Goal: Task Accomplishment & Management: Manage account settings

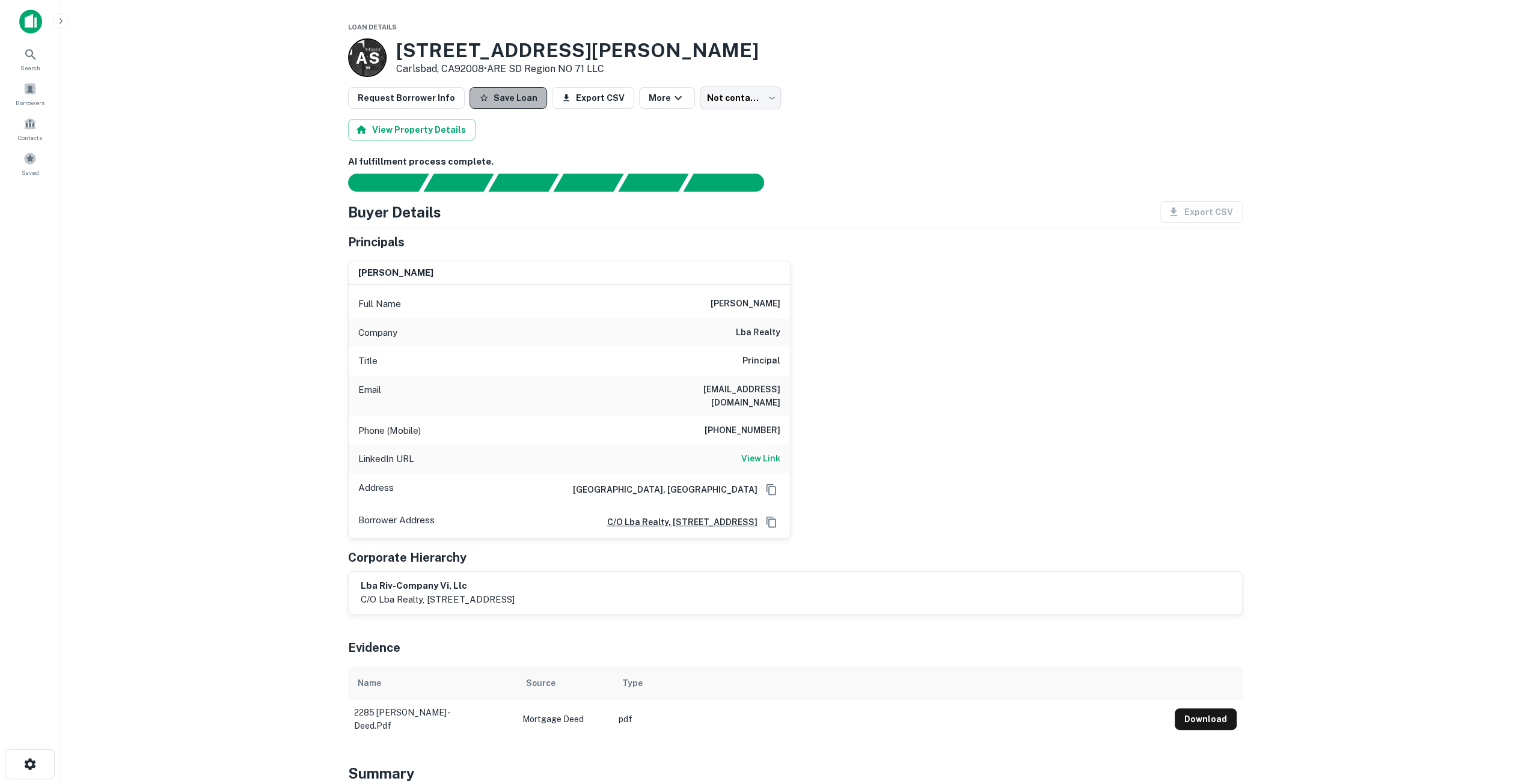
click at [524, 97] on button "Save Loan" at bounding box center [508, 98] width 78 height 22
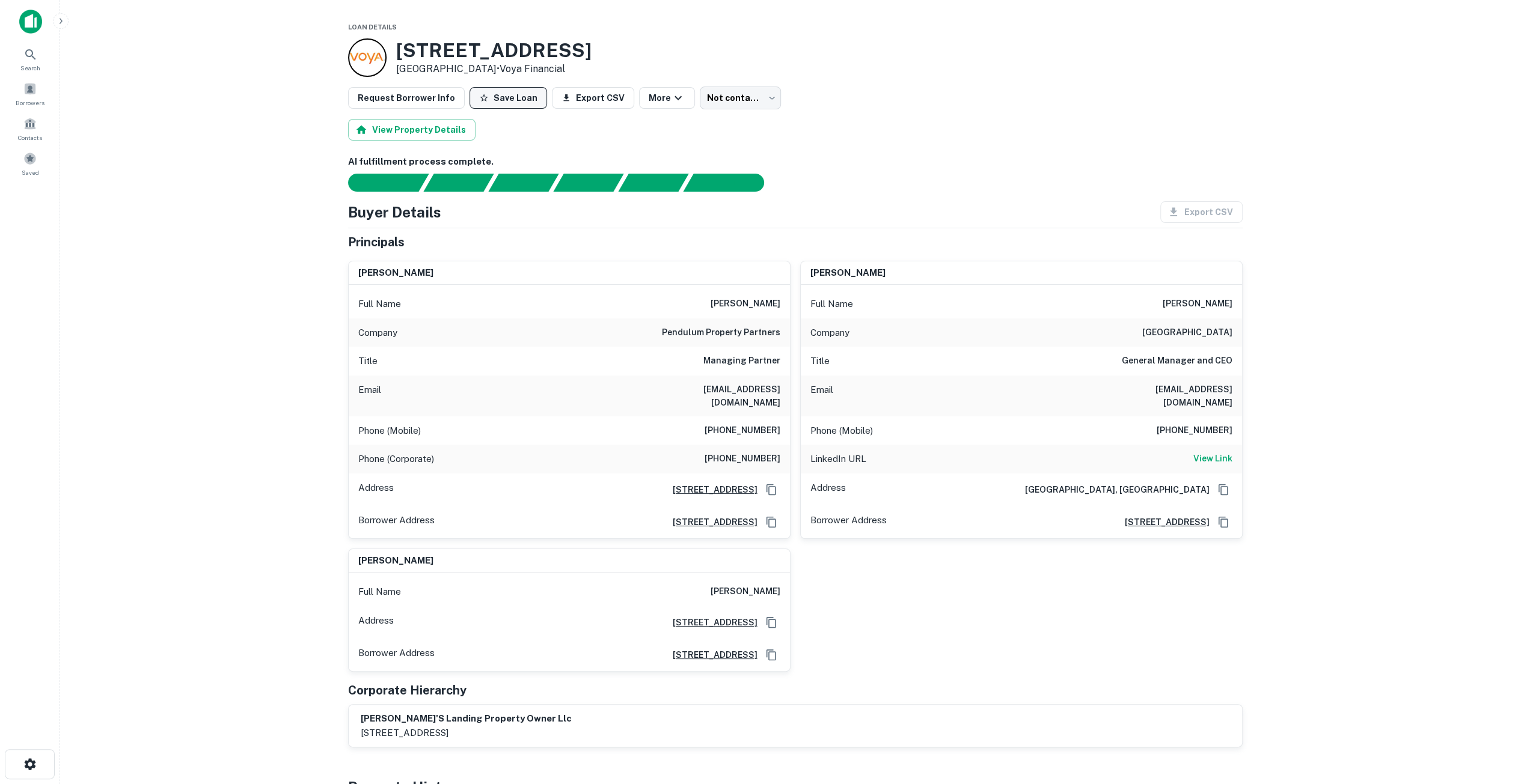
click at [496, 100] on button "Save Loan" at bounding box center [508, 98] width 78 height 22
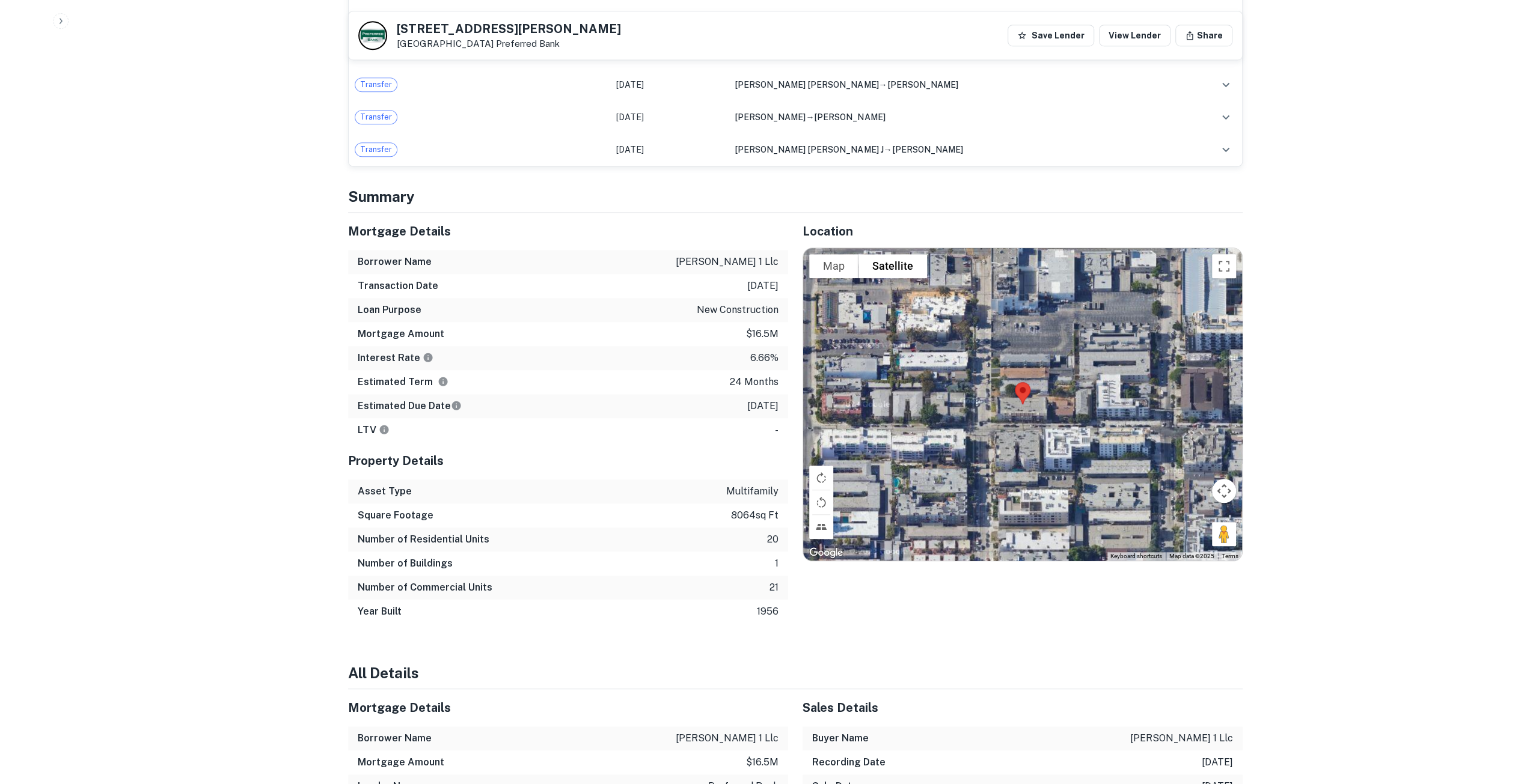
scroll to position [901, 0]
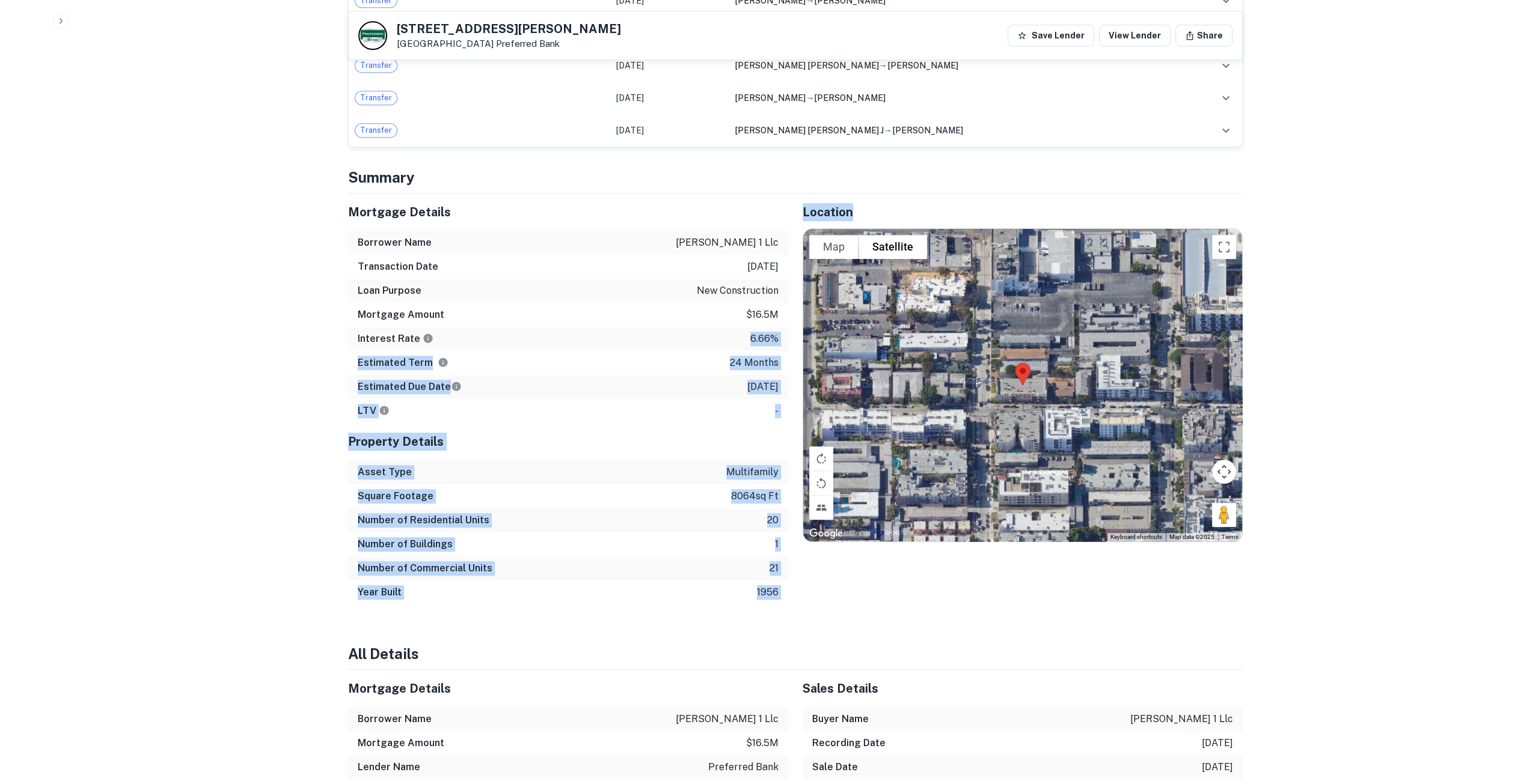
drag, startPoint x: 746, startPoint y: 321, endPoint x: 787, endPoint y: 321, distance: 41.0
click at [787, 321] on div "Mortgage Details Borrower Name clement 1 llc Transaction Date 3/4/2024 Loan Pur…" at bounding box center [788, 399] width 909 height 411
click at [707, 351] on div "Estimated Term 24 months" at bounding box center [567, 362] width 440 height 24
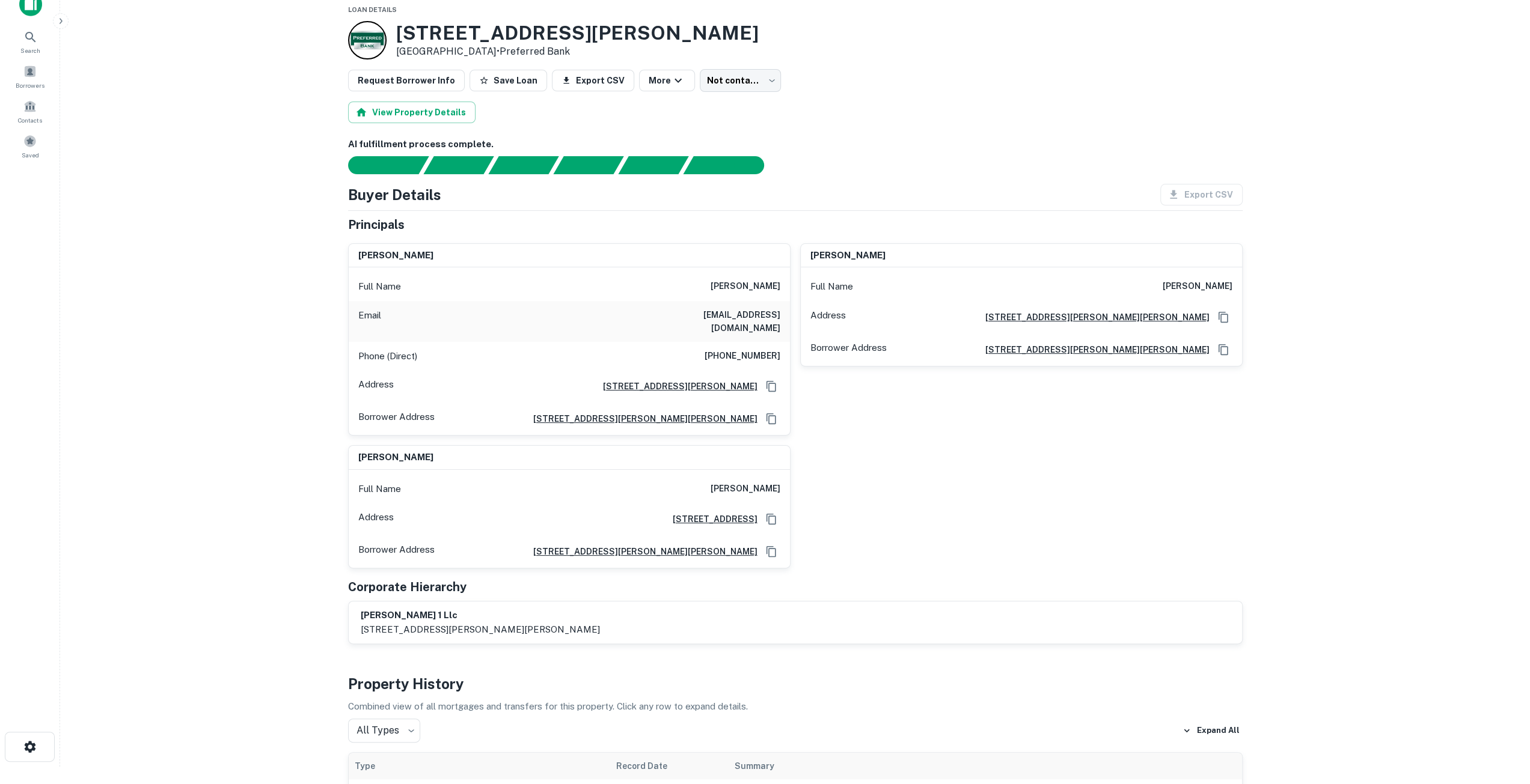
scroll to position [0, 0]
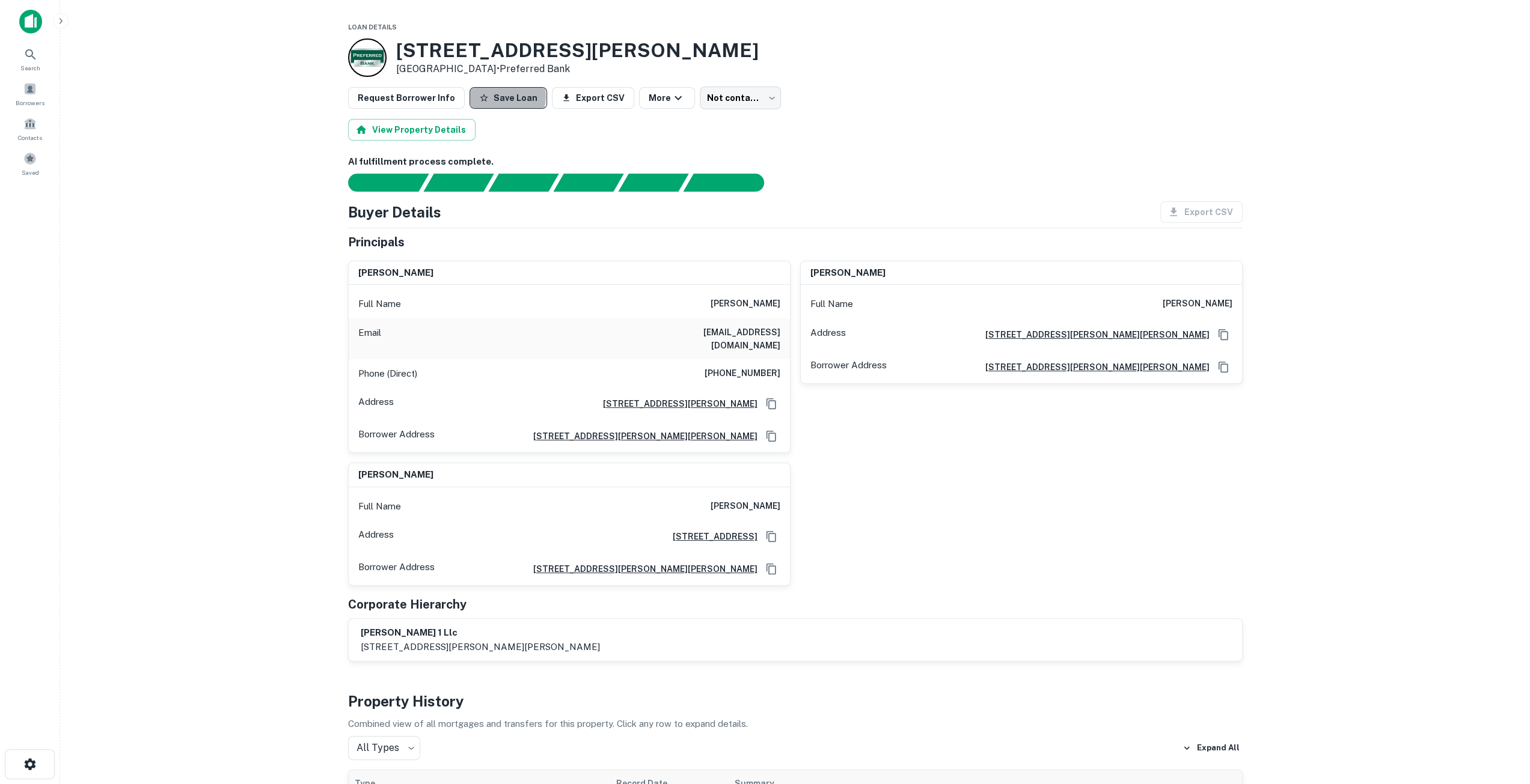
click at [499, 97] on button "Save Loan" at bounding box center [508, 98] width 78 height 22
